Goal: Book appointment/travel/reservation

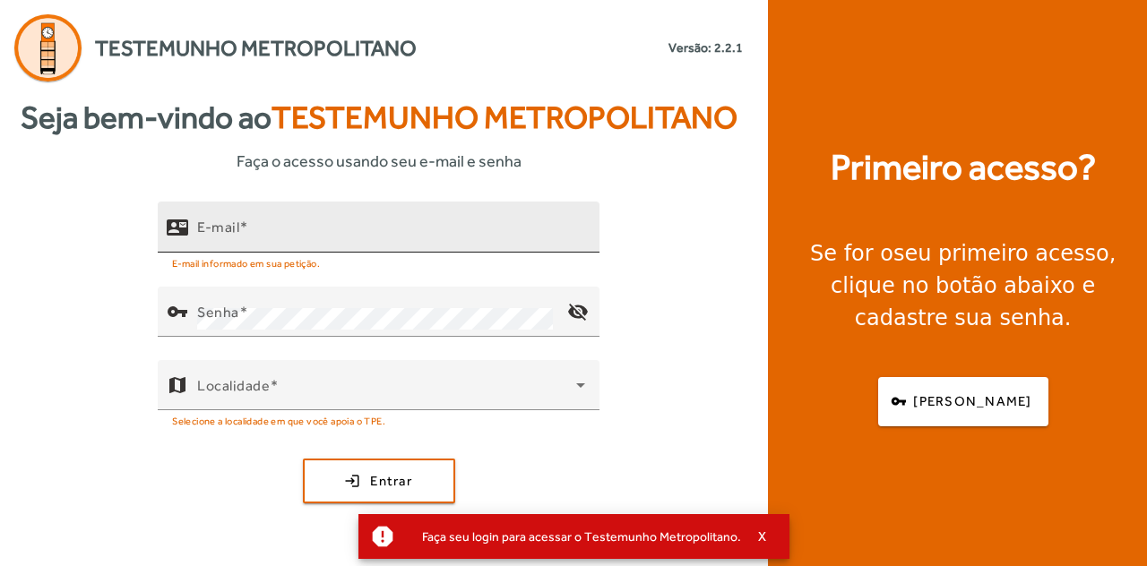
click at [336, 219] on div "E-mail" at bounding box center [391, 227] width 388 height 51
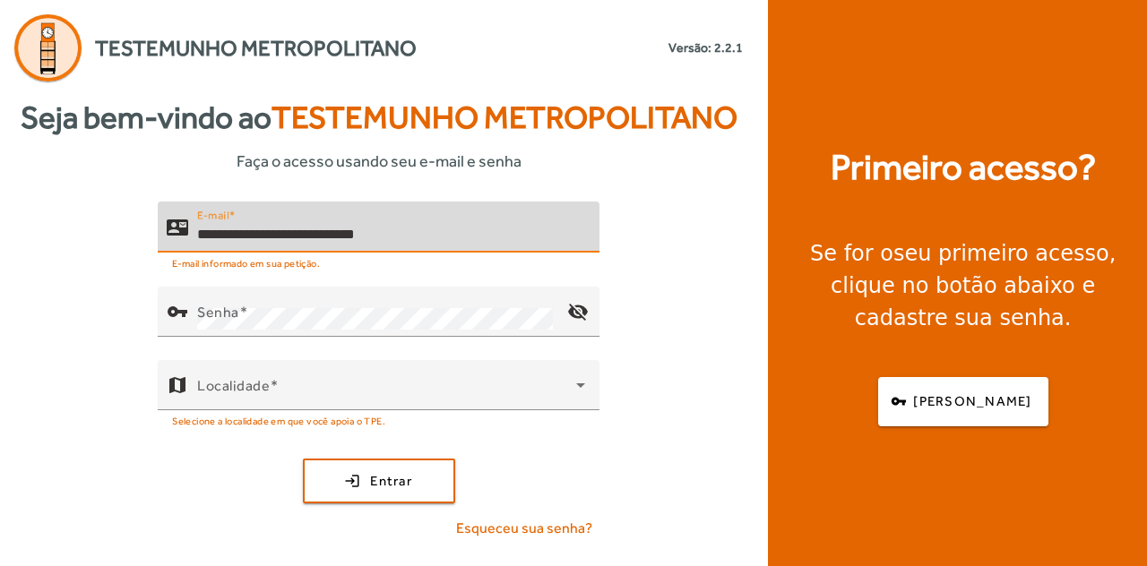
type input "**********"
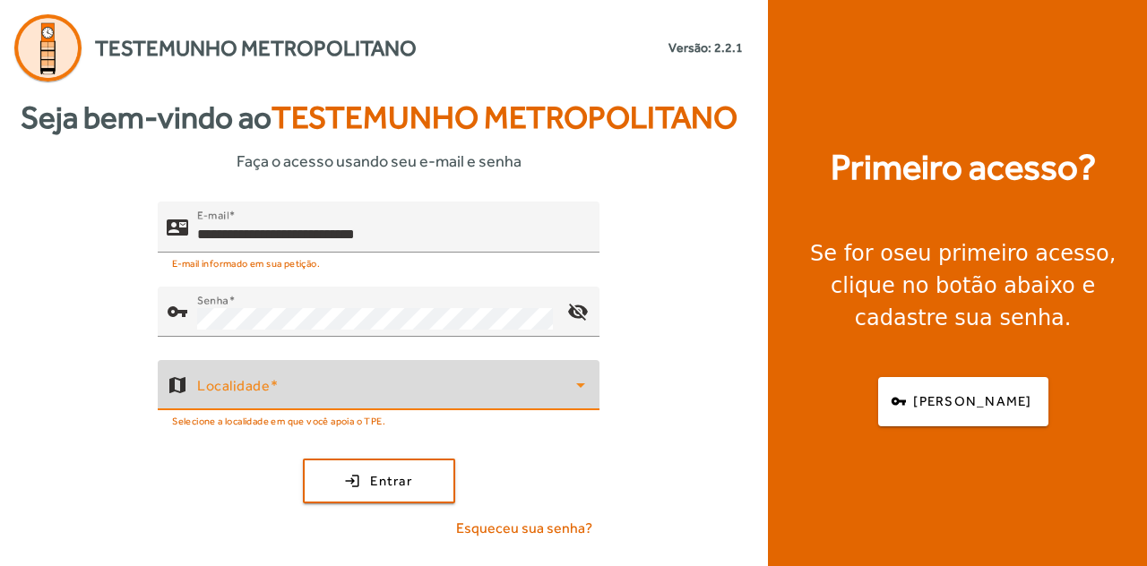
click at [380, 413] on mat-hint "Selecione a localidade em que você apoia o TPE." at bounding box center [278, 420] width 213 height 20
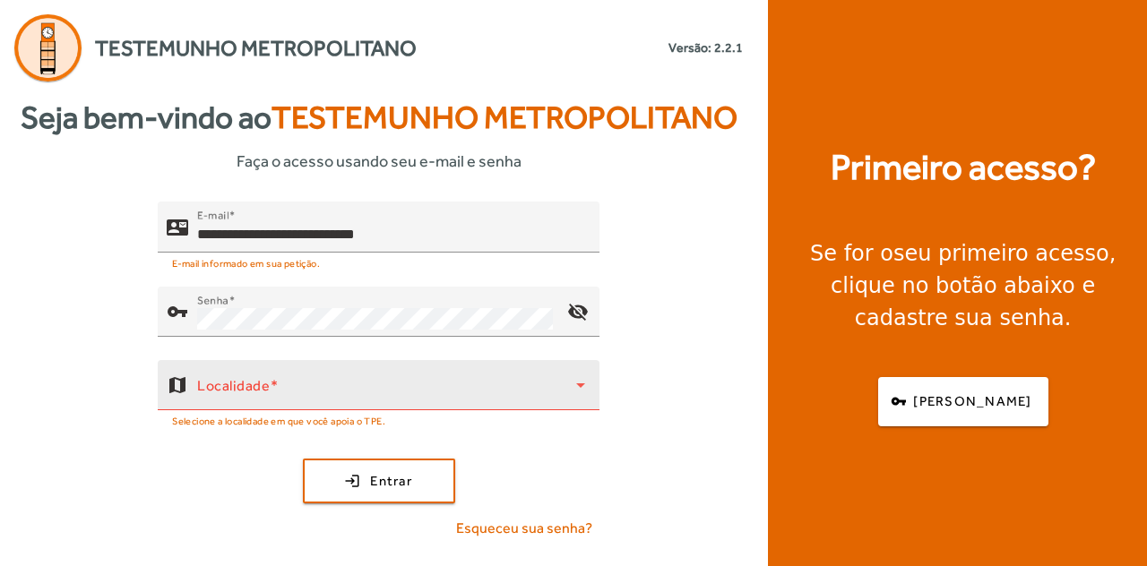
click at [380, 393] on span at bounding box center [386, 392] width 379 height 21
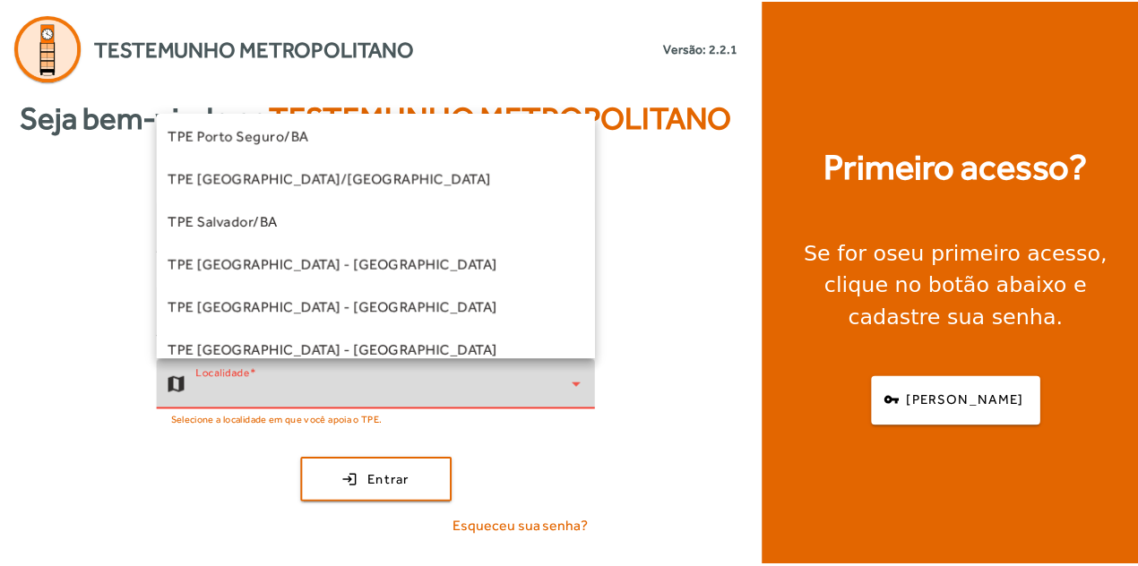
scroll to position [358, 0]
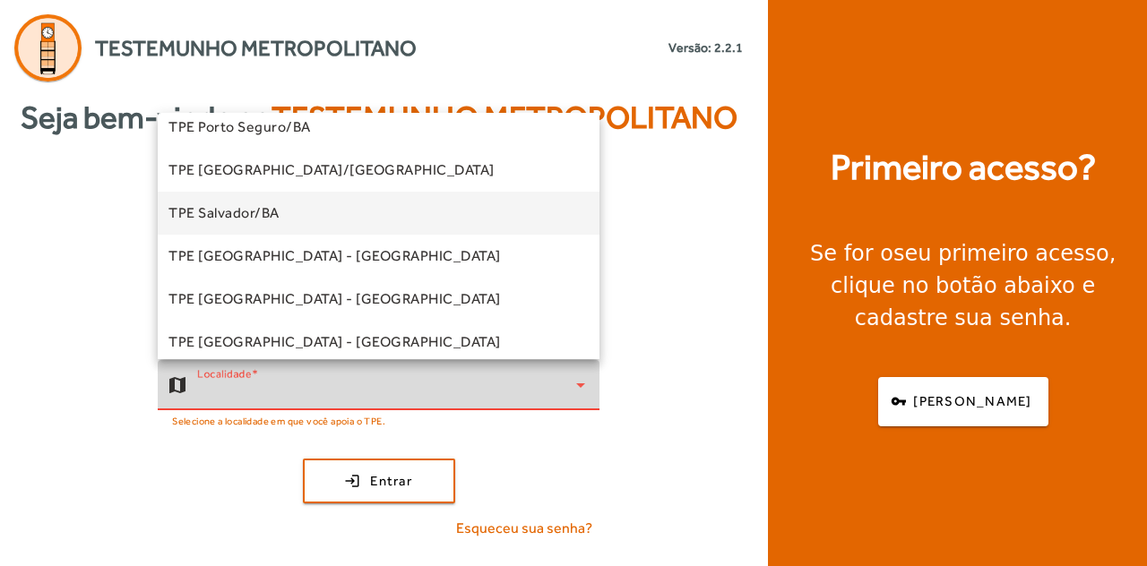
click at [338, 214] on mat-option "TPE Salvador/BA" at bounding box center [379, 213] width 442 height 43
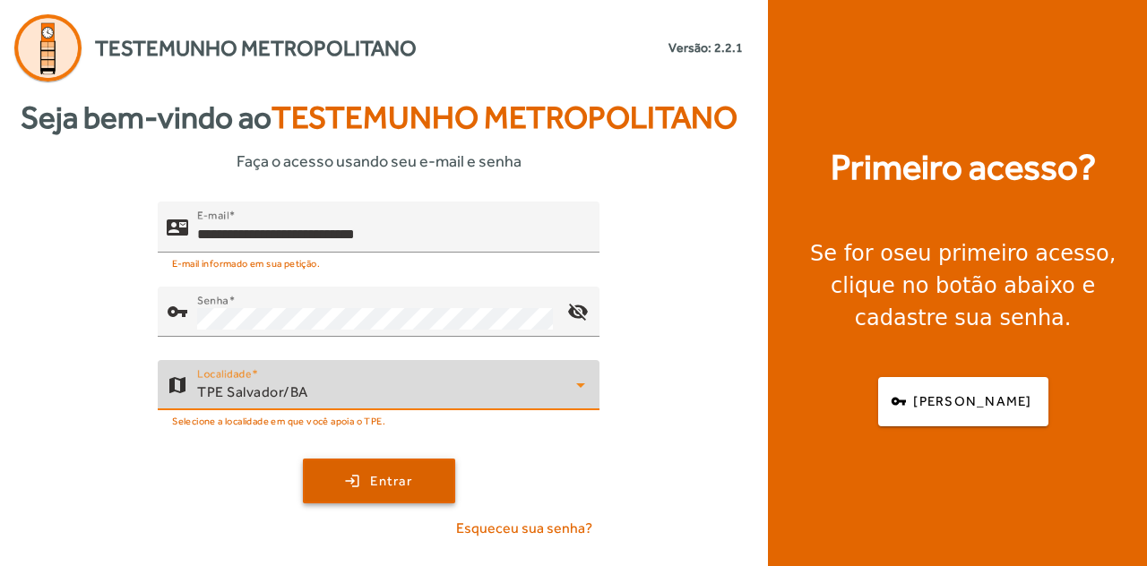
click at [384, 479] on span "Entrar" at bounding box center [391, 481] width 42 height 21
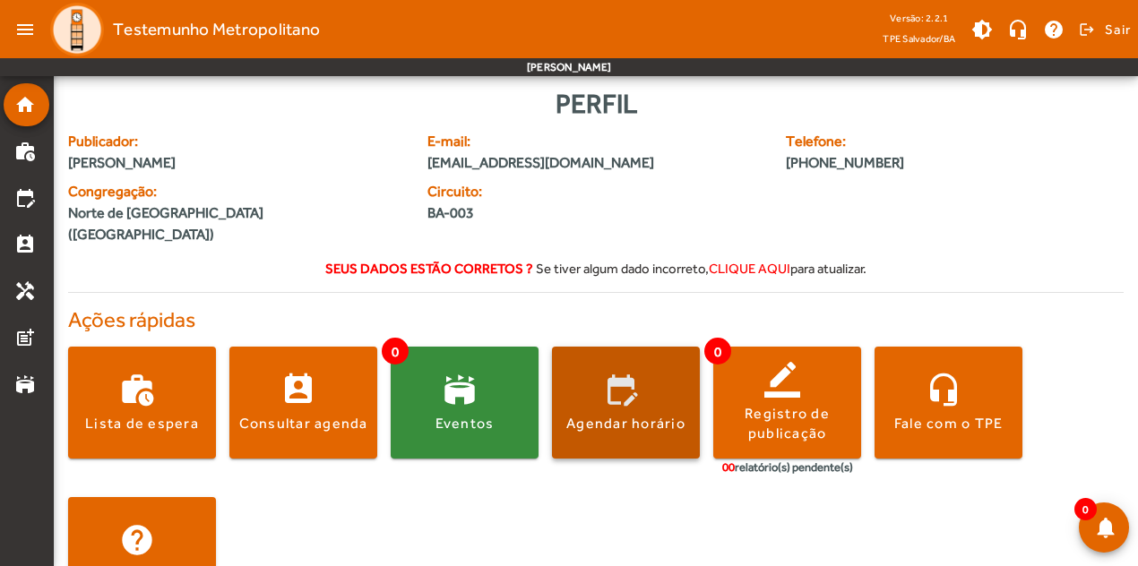
click at [632, 432] on span at bounding box center [626, 403] width 148 height 112
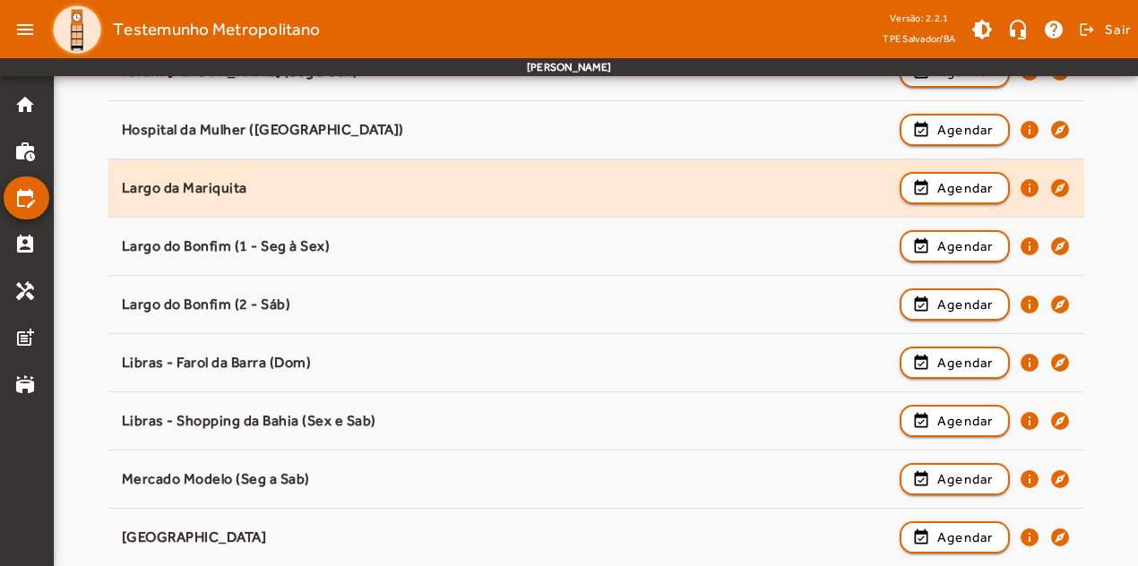
scroll to position [1164, 0]
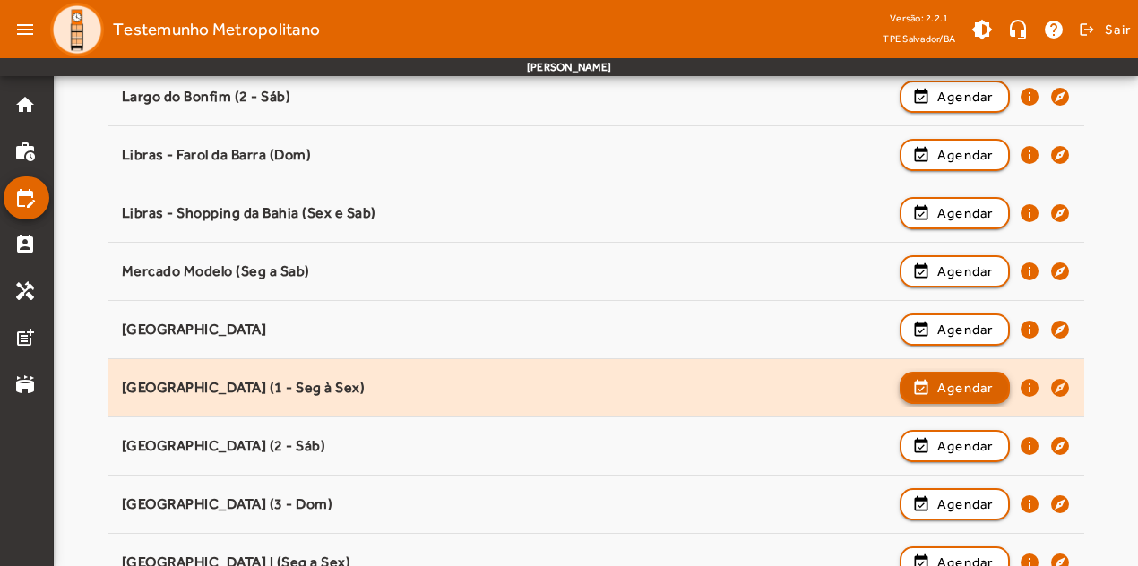
click at [933, 373] on span "button" at bounding box center [954, 387] width 107 height 43
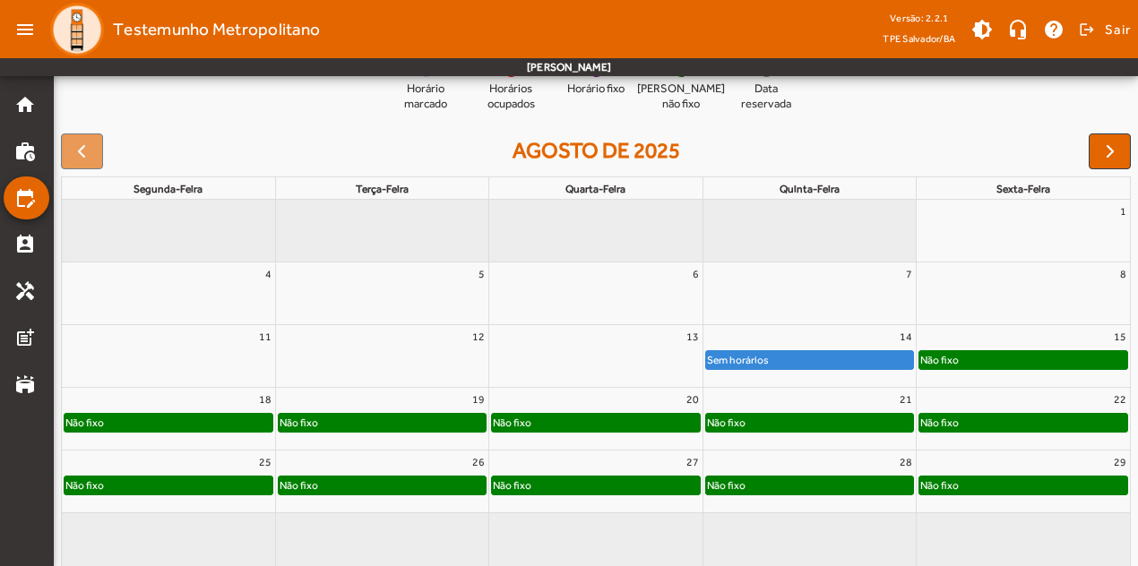
scroll to position [228, 0]
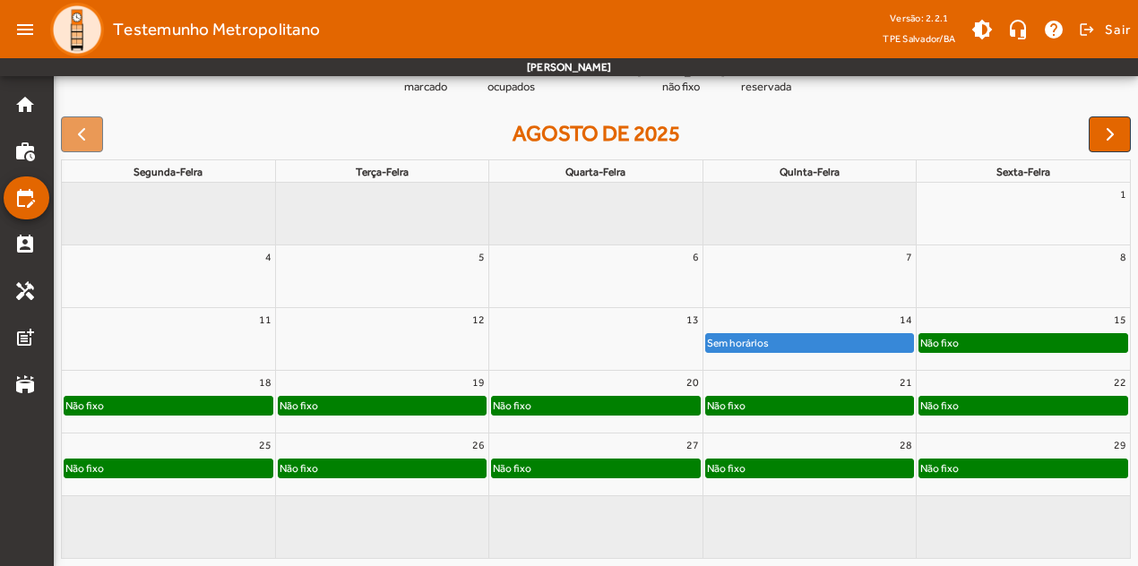
click at [795, 337] on div "Sem horários" at bounding box center [809, 343] width 207 height 18
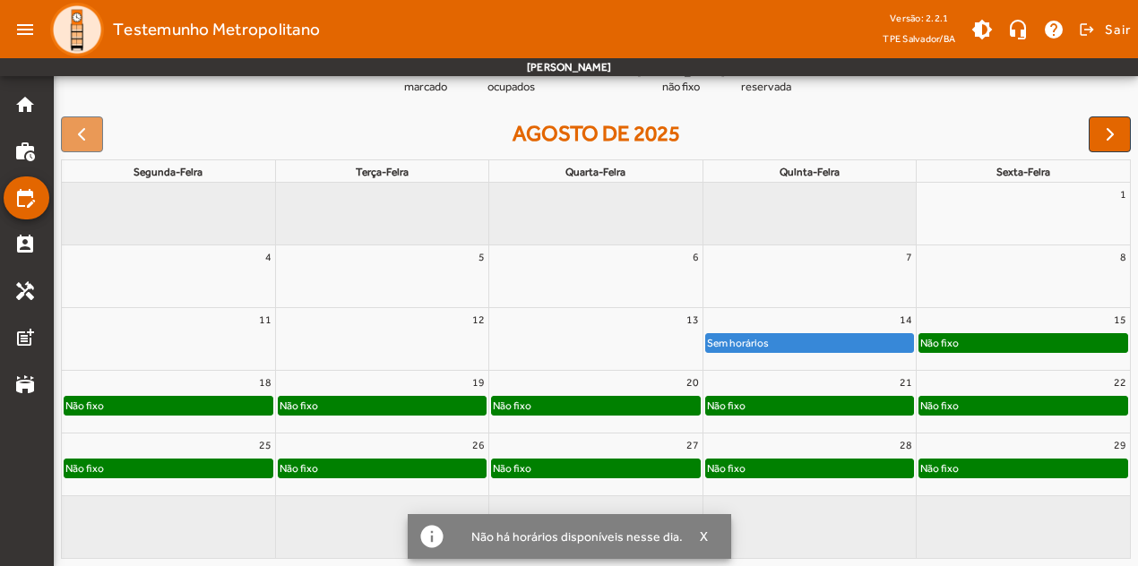
click at [789, 344] on div "Sem horários" at bounding box center [809, 343] width 207 height 18
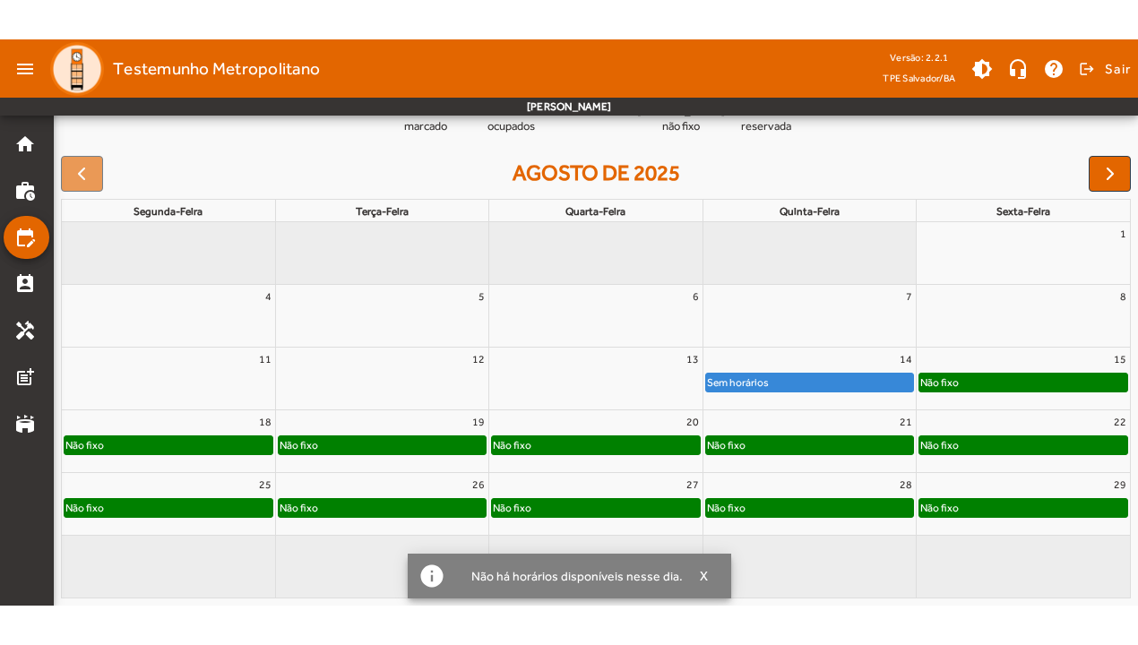
scroll to position [149, 0]
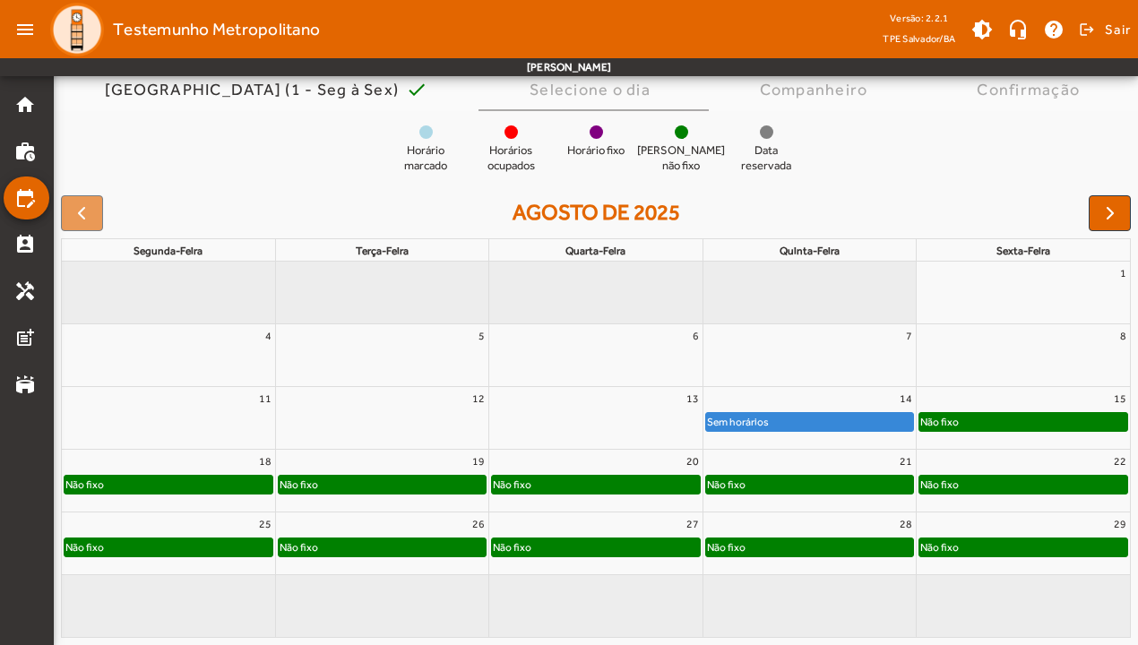
click at [805, 411] on div "Sem horários" at bounding box center [809, 421] width 212 height 21
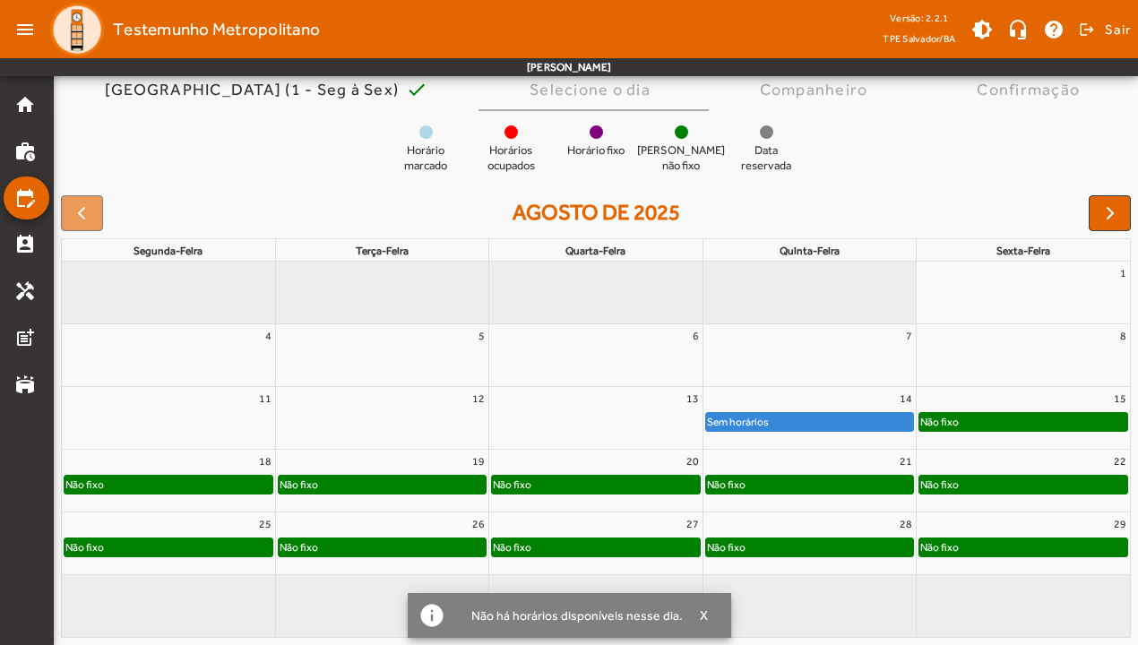
click at [992, 416] on div "Não fixo" at bounding box center [1023, 422] width 208 height 18
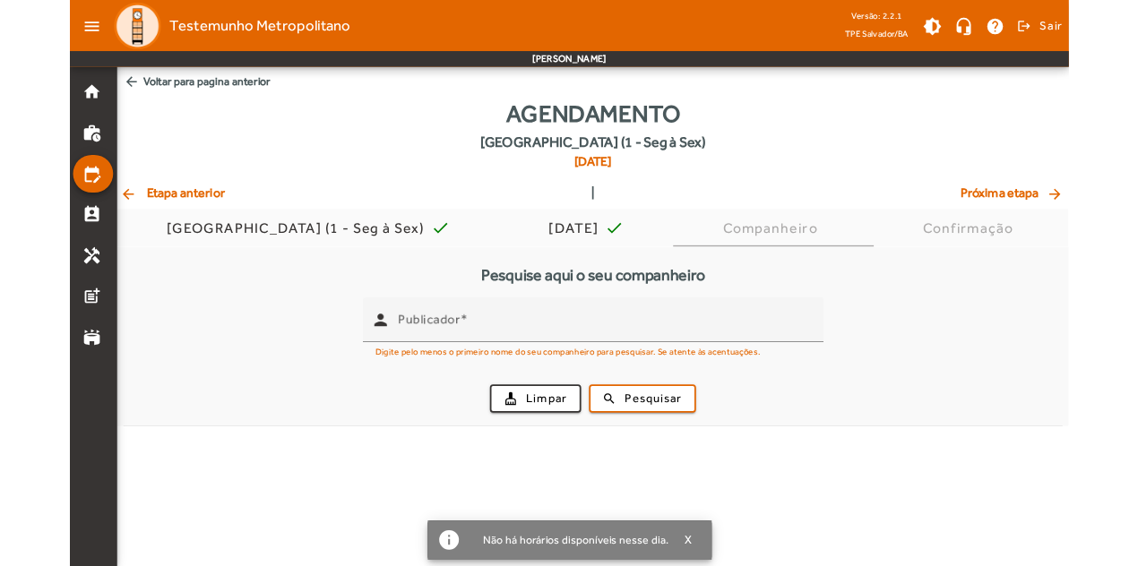
scroll to position [0, 0]
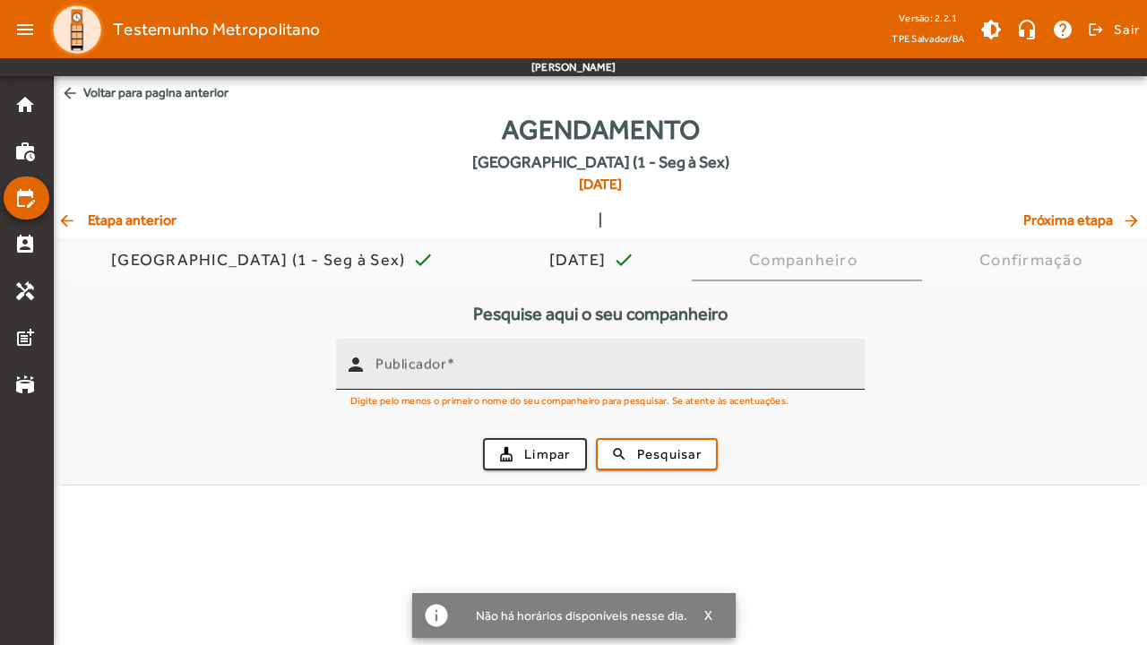
click at [537, 369] on input "Publicador" at bounding box center [612, 371] width 475 height 21
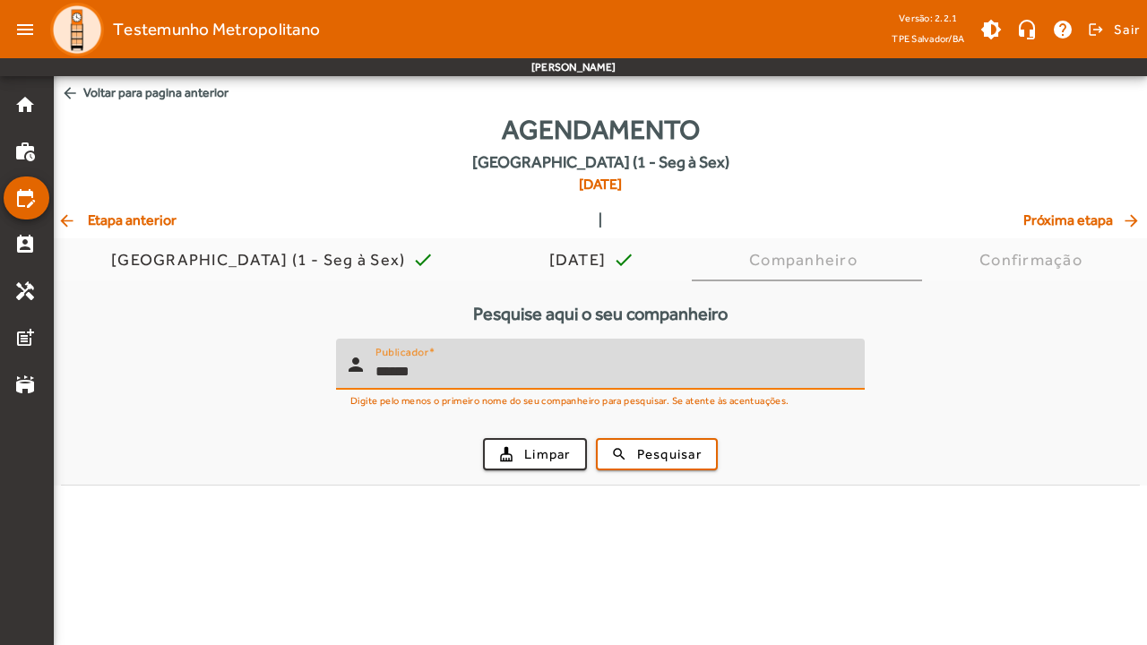
type input "******"
click at [614, 435] on div "cleaning_services Limpar search Pesquisar" at bounding box center [600, 454] width 1057 height 61
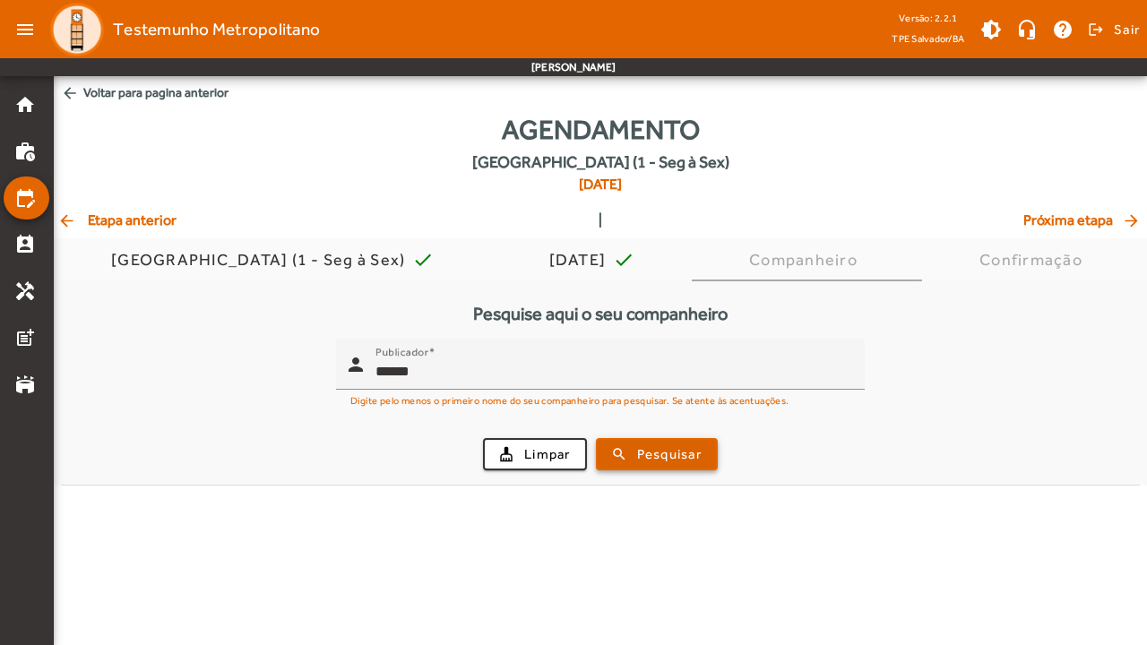
click at [666, 463] on span "submit" at bounding box center [656, 454] width 118 height 43
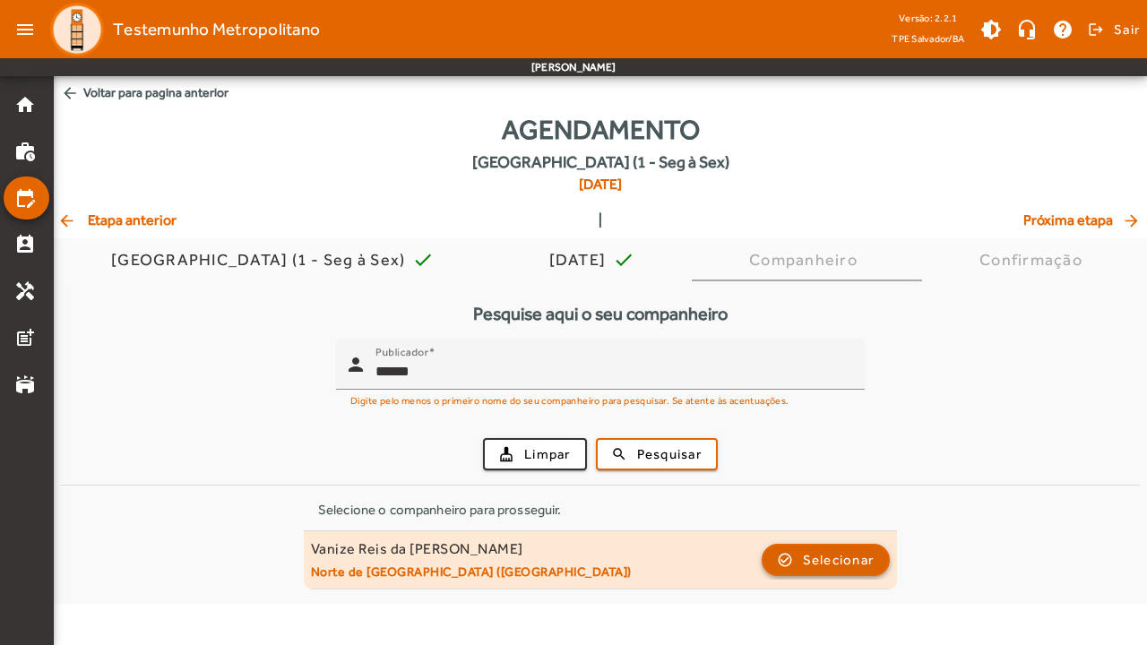
click at [798, 552] on span "button" at bounding box center [825, 559] width 125 height 43
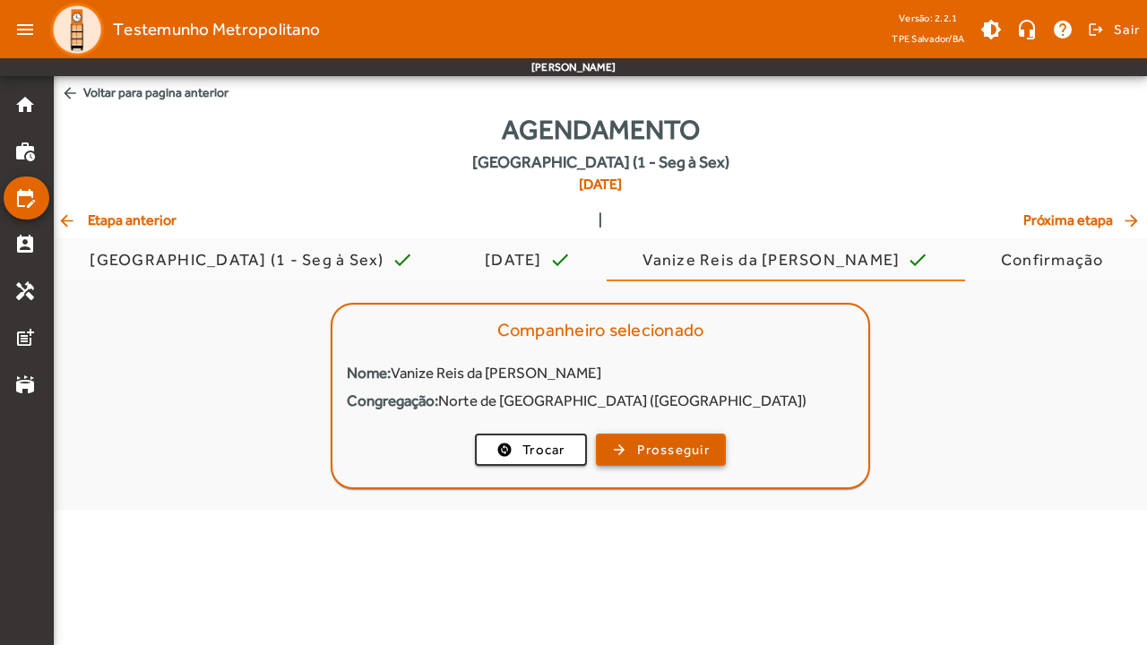
click at [656, 448] on span "Prosseguir" at bounding box center [673, 450] width 73 height 21
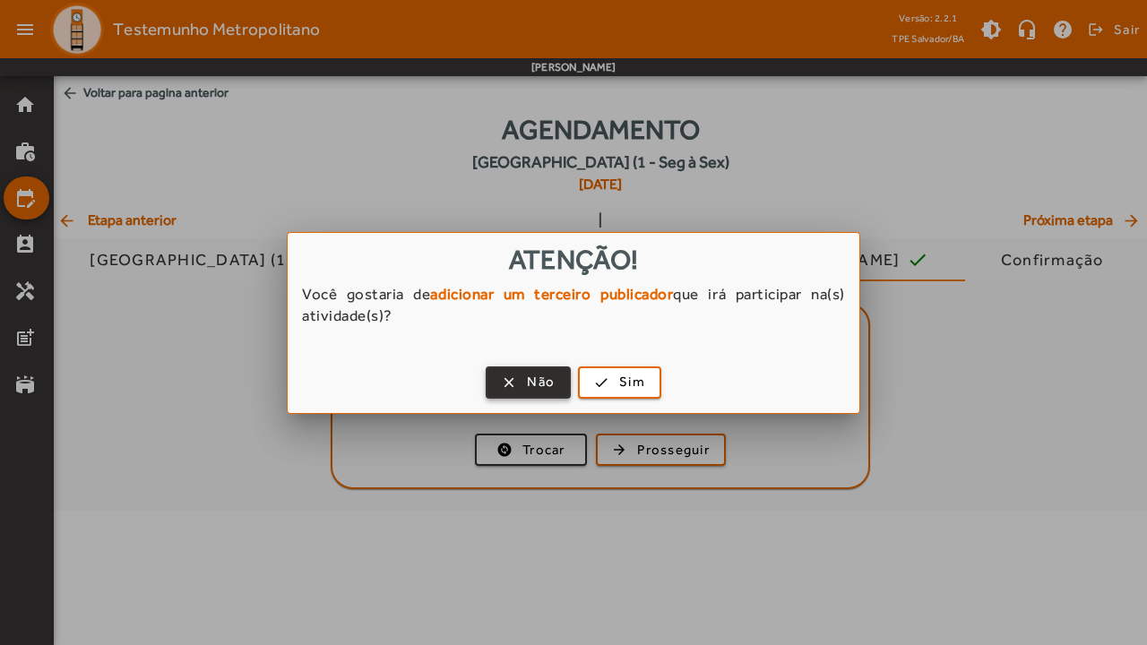
click at [532, 382] on span "Não" at bounding box center [541, 382] width 28 height 21
